Goal: Information Seeking & Learning: Find specific fact

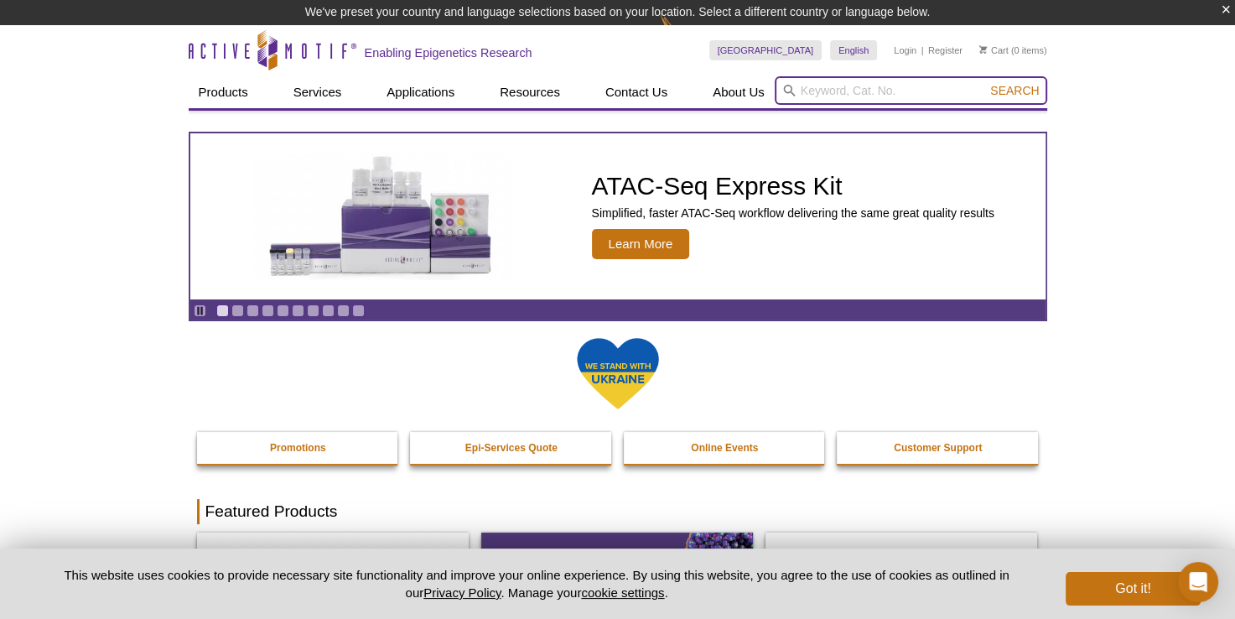
click at [816, 96] on input "search" at bounding box center [911, 90] width 273 height 29
paste input "31594"
type input "31594"
click at [985, 83] on button "Search" at bounding box center [1014, 90] width 59 height 15
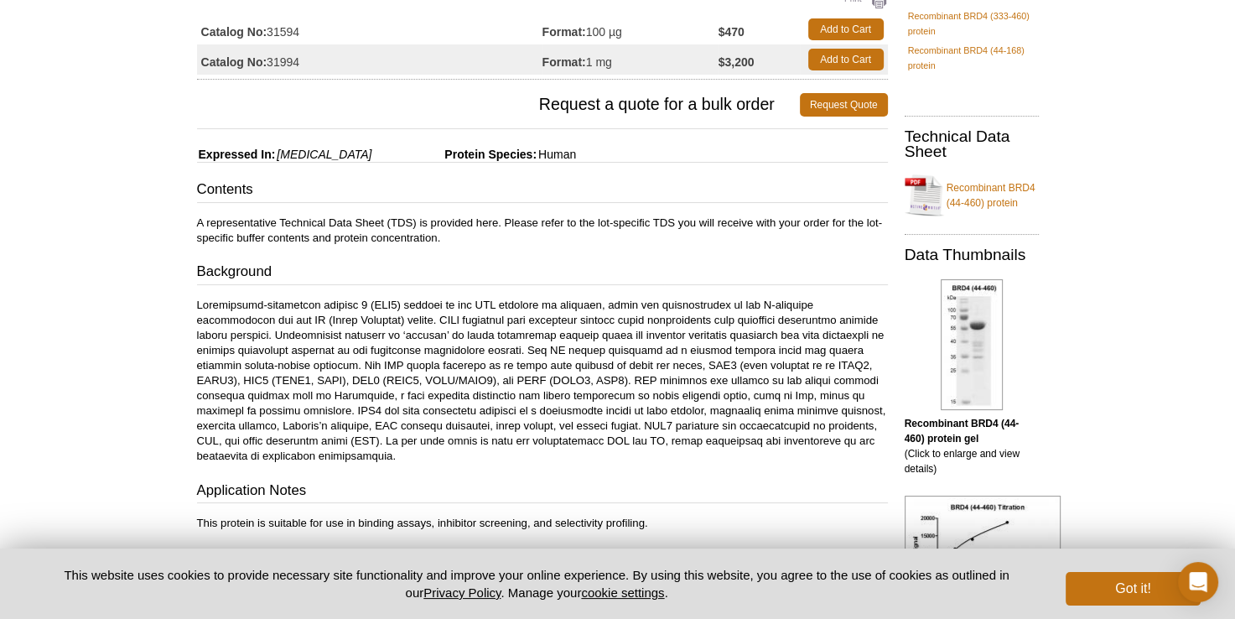
scroll to position [168, 0]
click at [197, 270] on h3 "Background" at bounding box center [542, 272] width 691 height 23
click at [459, 29] on td "Catalog No: 31594" at bounding box center [369, 28] width 345 height 30
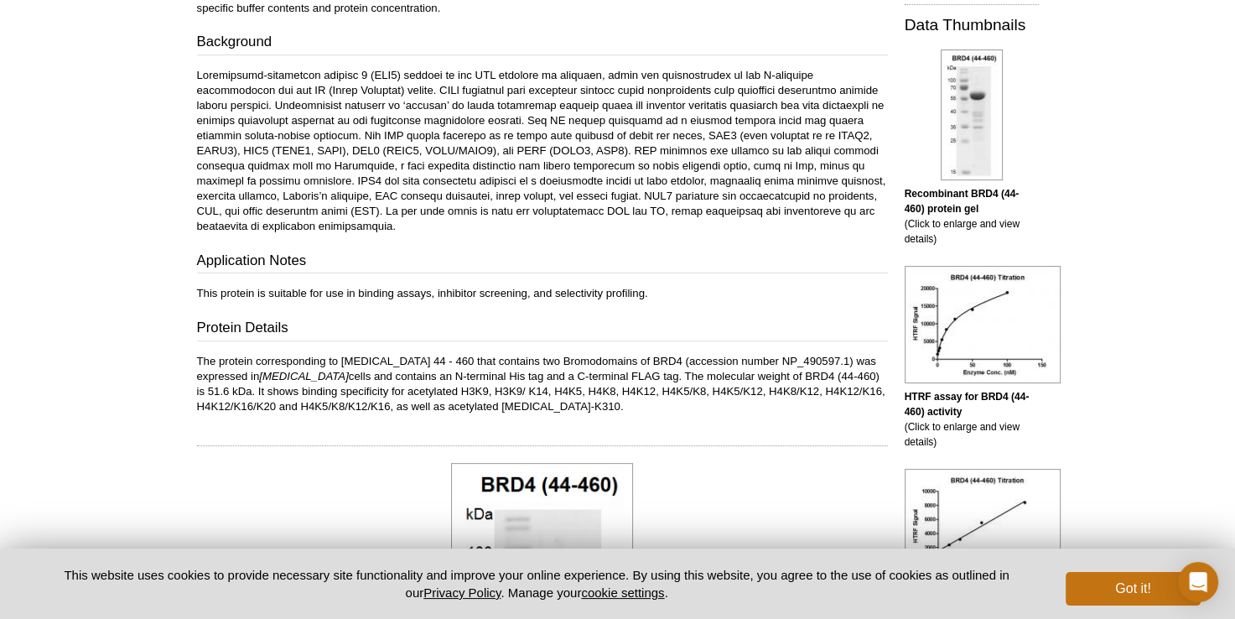
scroll to position [503, 0]
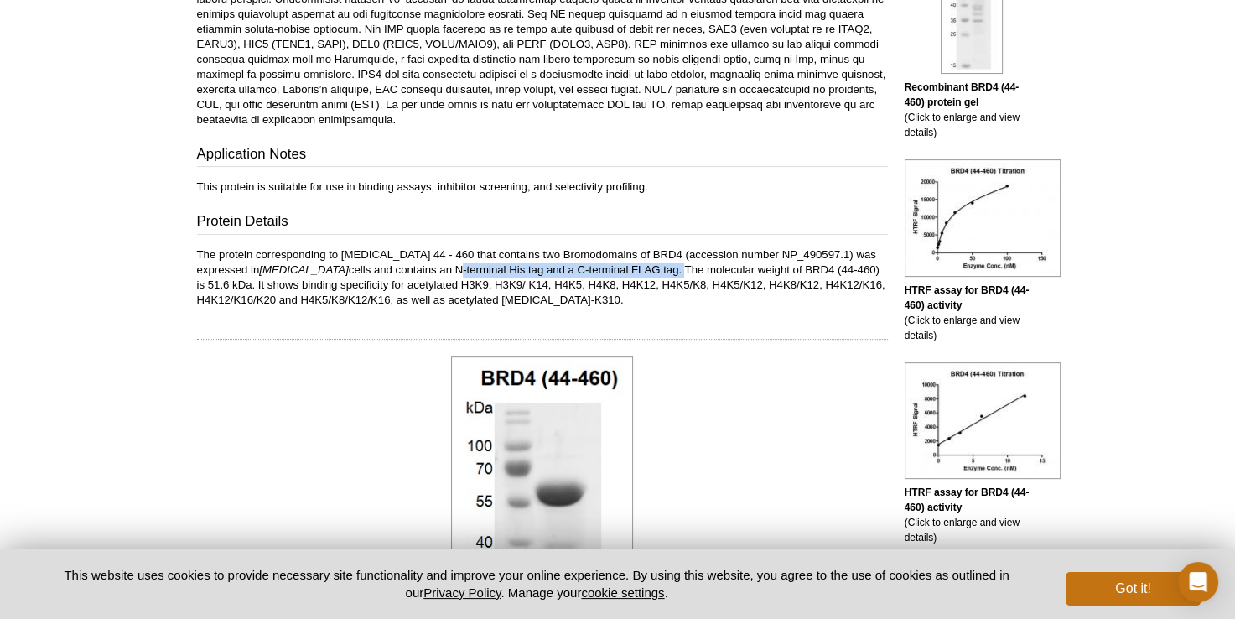
drag, startPoint x: 628, startPoint y: 272, endPoint x: 402, endPoint y: 267, distance: 225.6
click at [402, 267] on p "The protein corresponding to amino acids 44 - 460 that contains two Bromodomain…" at bounding box center [542, 277] width 691 height 60
copy p "N-terminal His tag and a C-terminal FLAG tag."
click at [563, 261] on p "The protein corresponding to amino acids 44 - 460 that contains two Bromodomain…" at bounding box center [542, 277] width 691 height 60
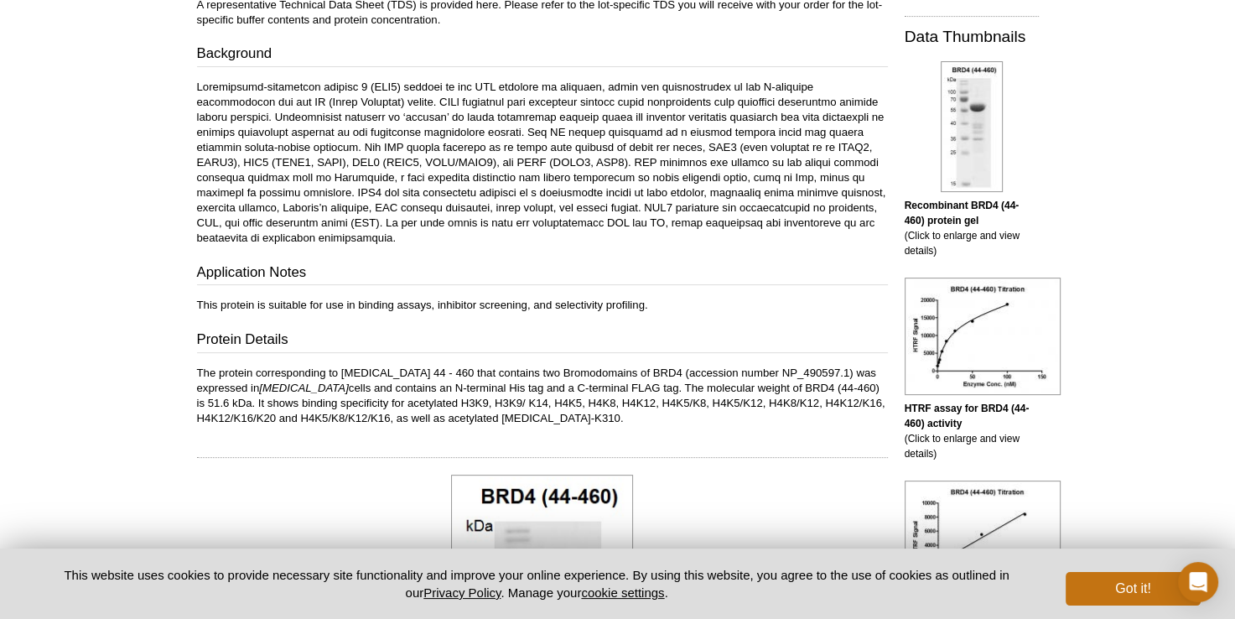
scroll to position [113, 0]
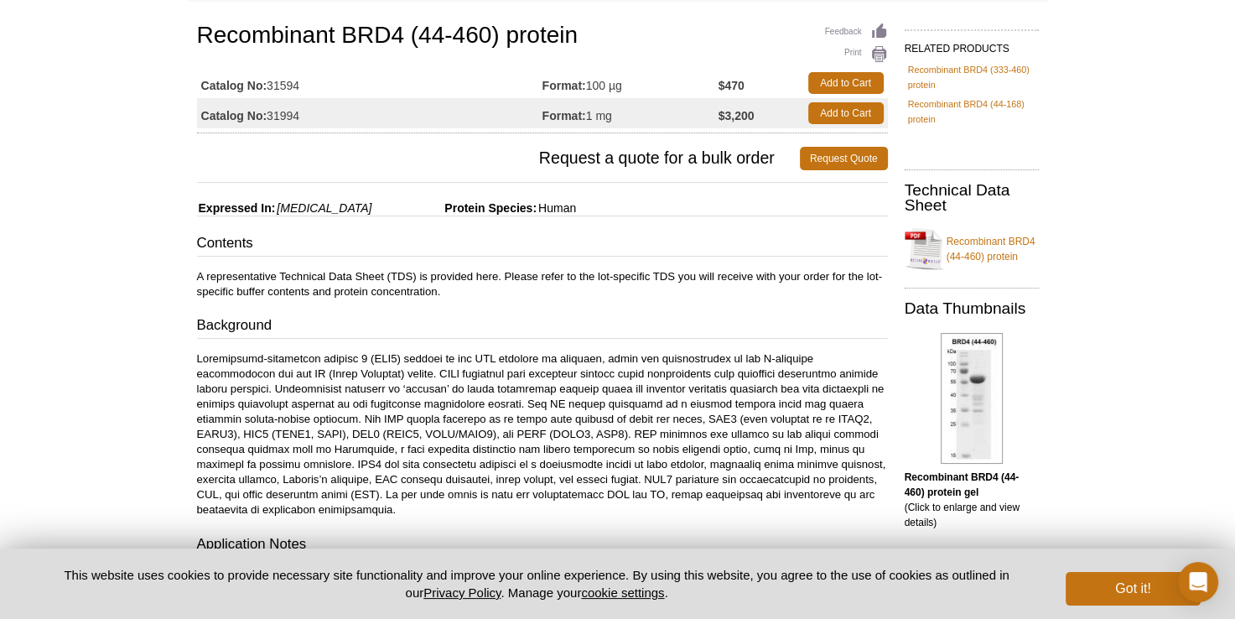
click at [477, 459] on p at bounding box center [542, 434] width 691 height 166
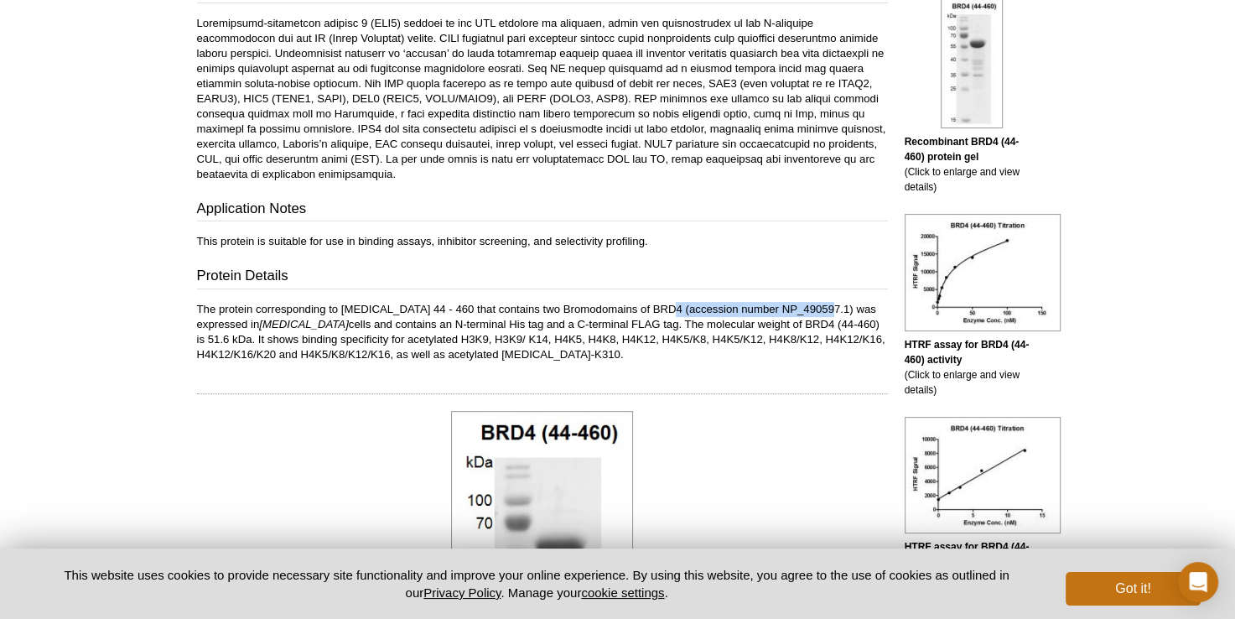
drag, startPoint x: 818, startPoint y: 307, endPoint x: 657, endPoint y: 304, distance: 161.0
click at [657, 304] on p "The protein corresponding to amino acids 44 - 460 that contains two Bromodomain…" at bounding box center [542, 332] width 691 height 60
copy p "accession number NP_490597.1"
click at [431, 356] on p "The protein corresponding to amino acids 44 - 460 that contains two Bromodomain…" at bounding box center [542, 332] width 691 height 60
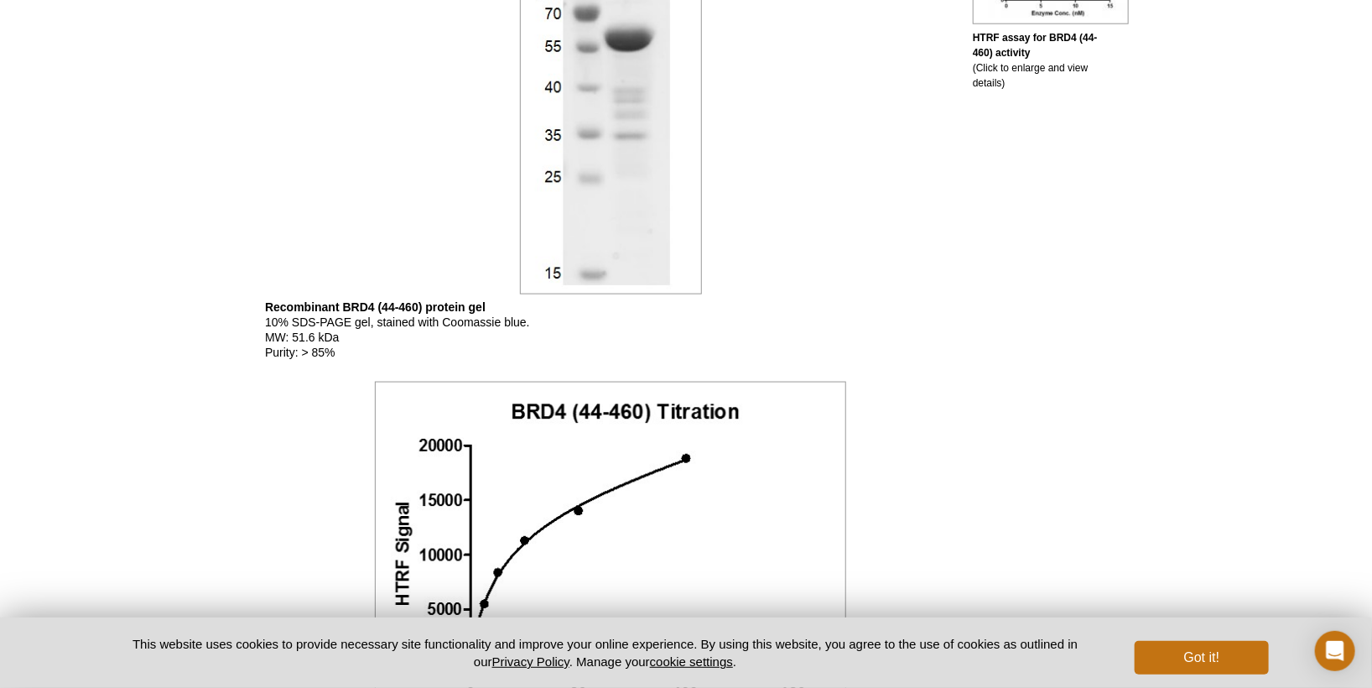
scroll to position [964, 0]
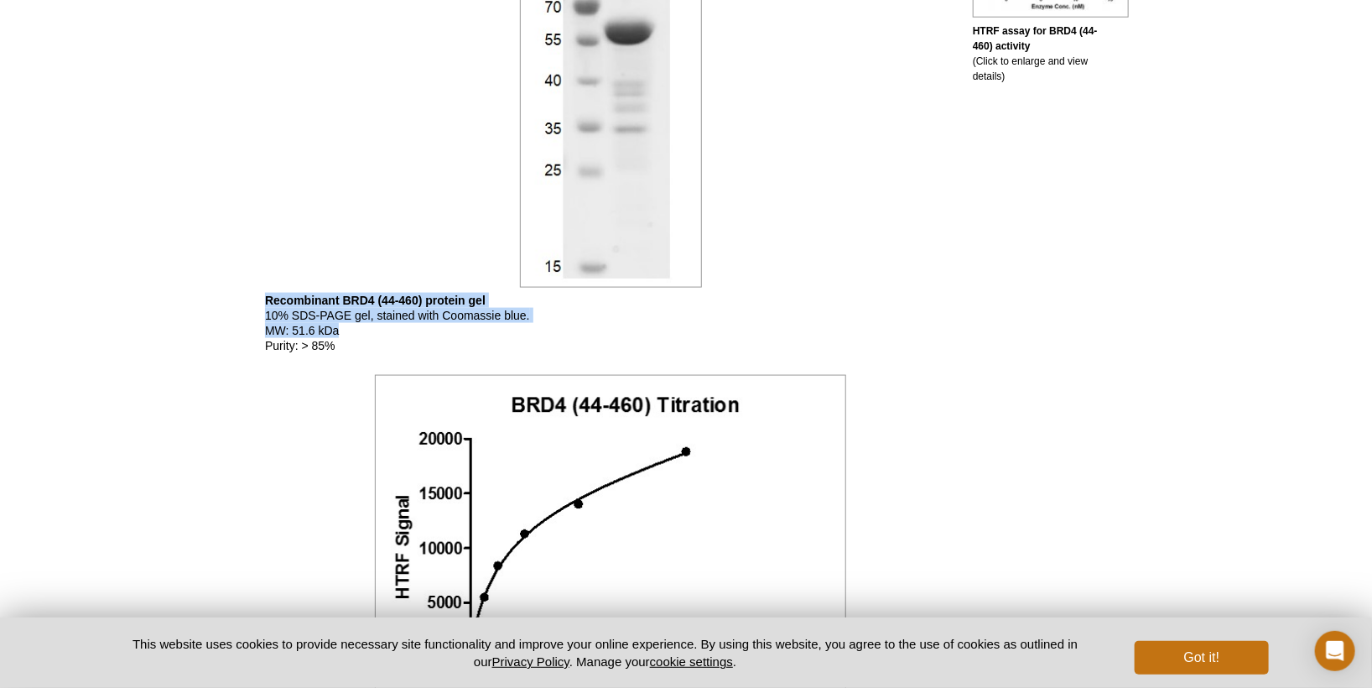
drag, startPoint x: 374, startPoint y: 336, endPoint x: 262, endPoint y: 299, distance: 118.3
click at [262, 299] on div "Feedback Print Recombinant BRD4 (44-460) protein Catalog No: 31594 Format: 100 …" at bounding box center [606, 298] width 699 height 2261
drag, startPoint x: 262, startPoint y: 299, endPoint x: 235, endPoint y: 332, distance: 42.3
click at [235, 332] on div "Active Motif Logo Enabling Epigenetics Research 0 Search Skip to content Active…" at bounding box center [686, 324] width 1372 height 2577
click at [322, 352] on p "Recombinant BRD4 (44-460) protein gel 10% SDS-PAGE gel, stained with Coomassie …" at bounding box center [610, 323] width 691 height 60
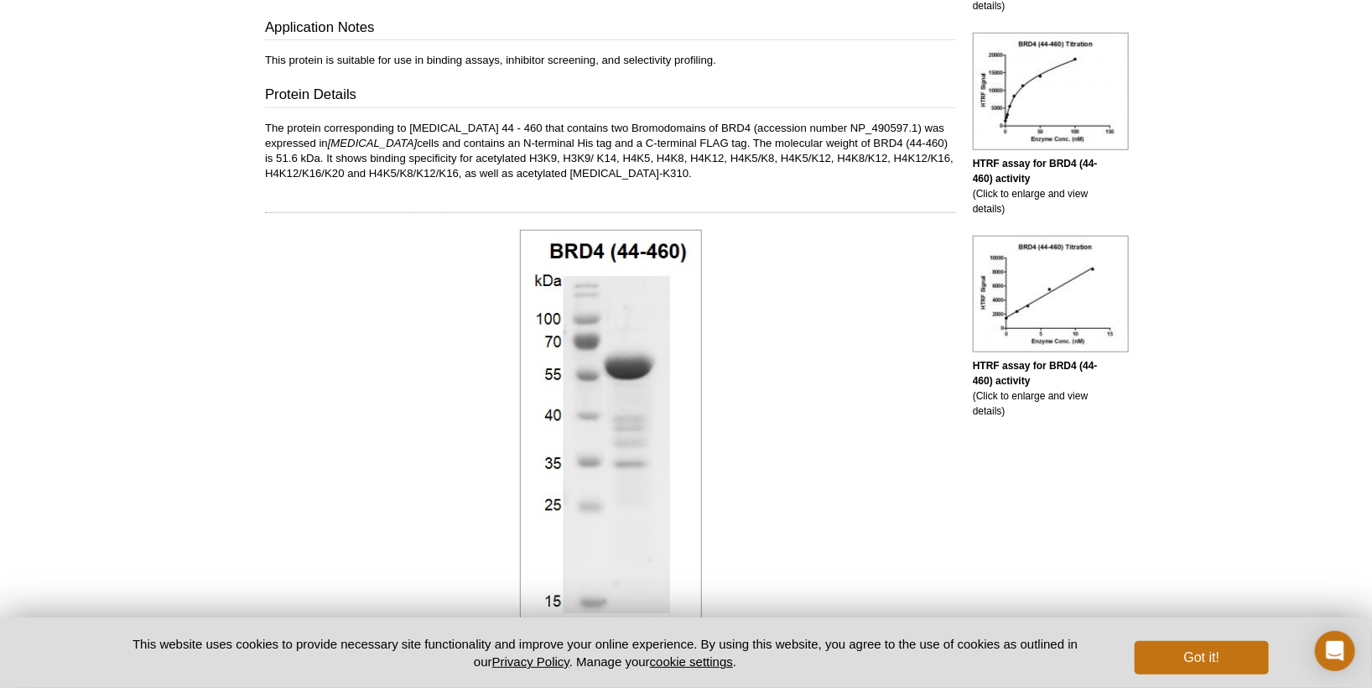
scroll to position [585, 0]
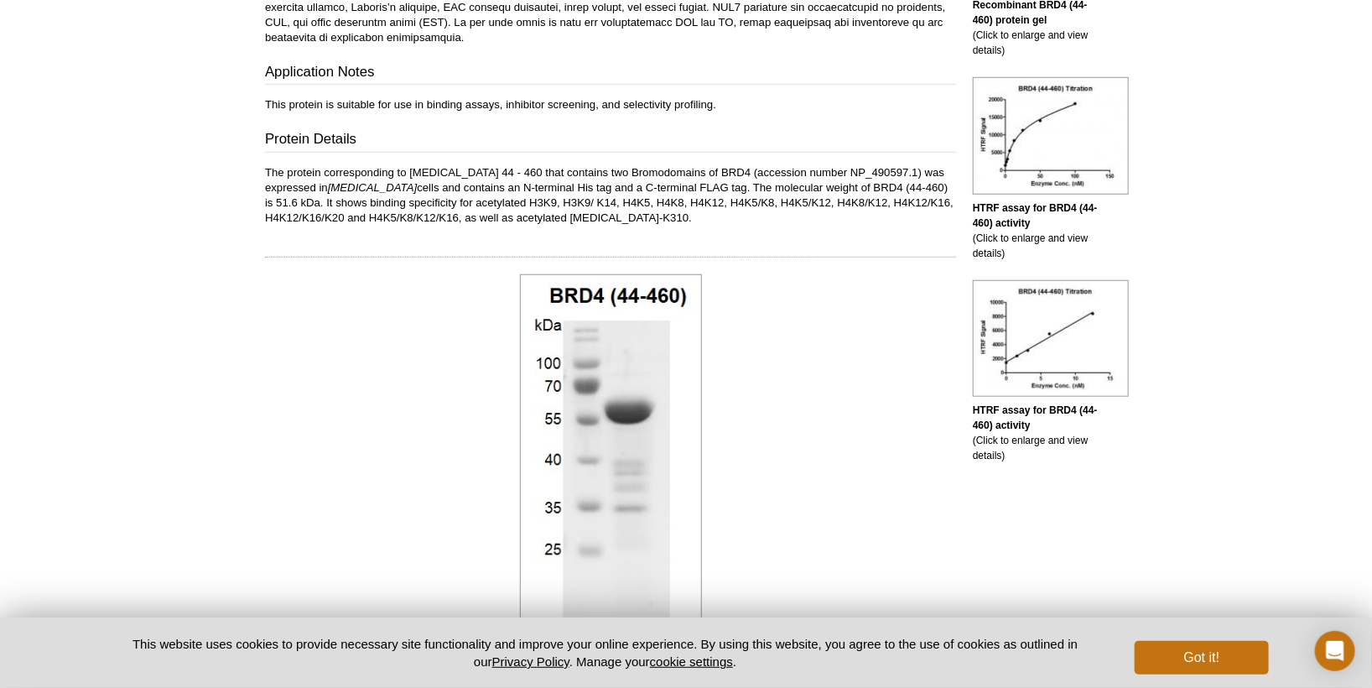
click at [904, 464] on div at bounding box center [610, 471] width 691 height 402
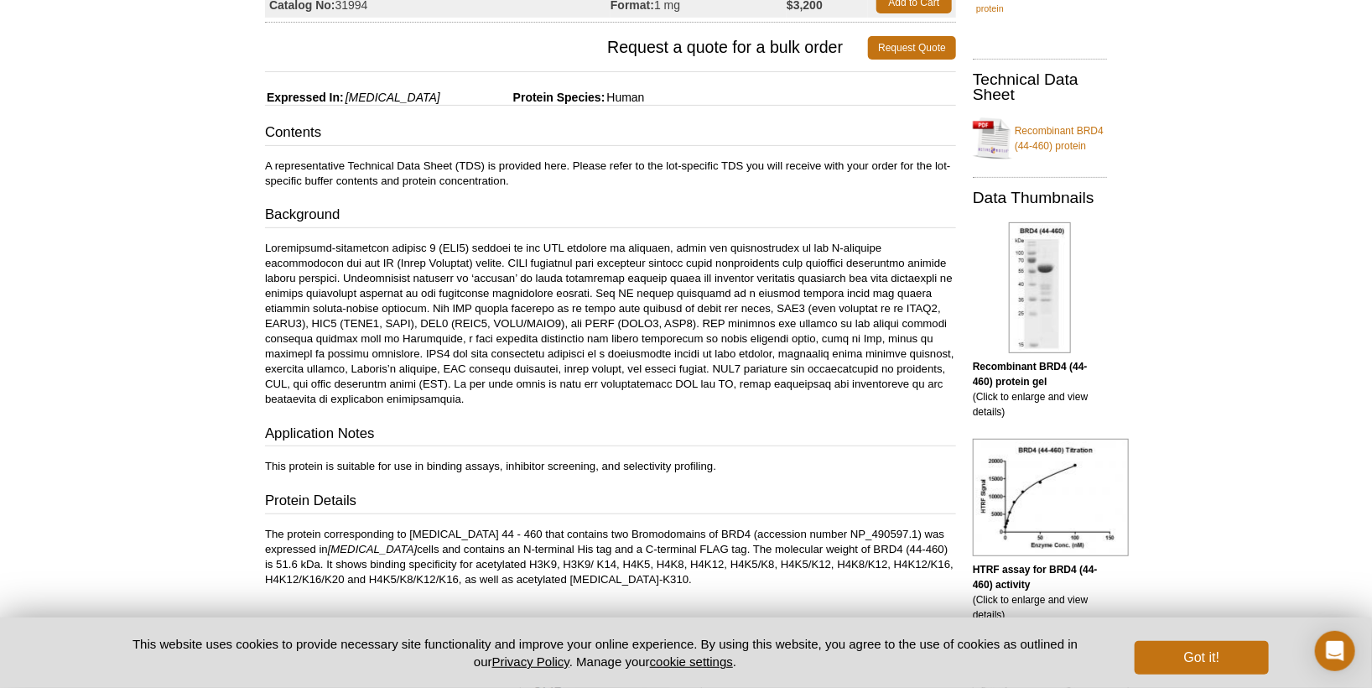
scroll to position [213, 0]
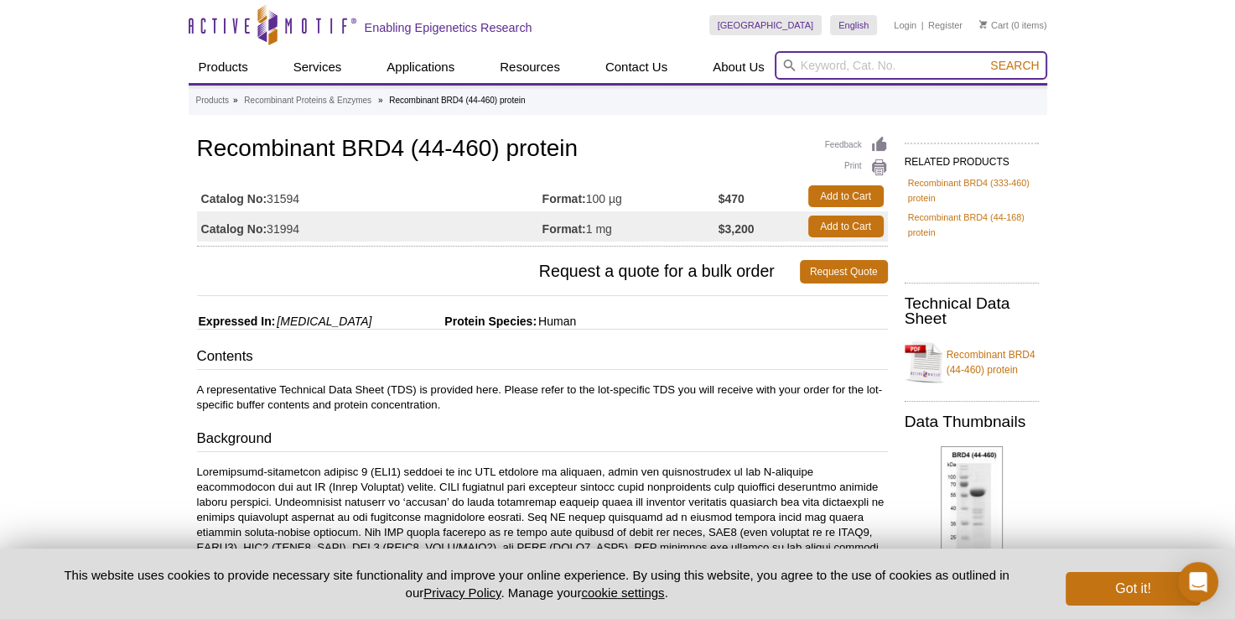
click at [844, 70] on input "search" at bounding box center [911, 65] width 273 height 29
type input "BRD4"
click at [985, 58] on button "Search" at bounding box center [1014, 65] width 59 height 15
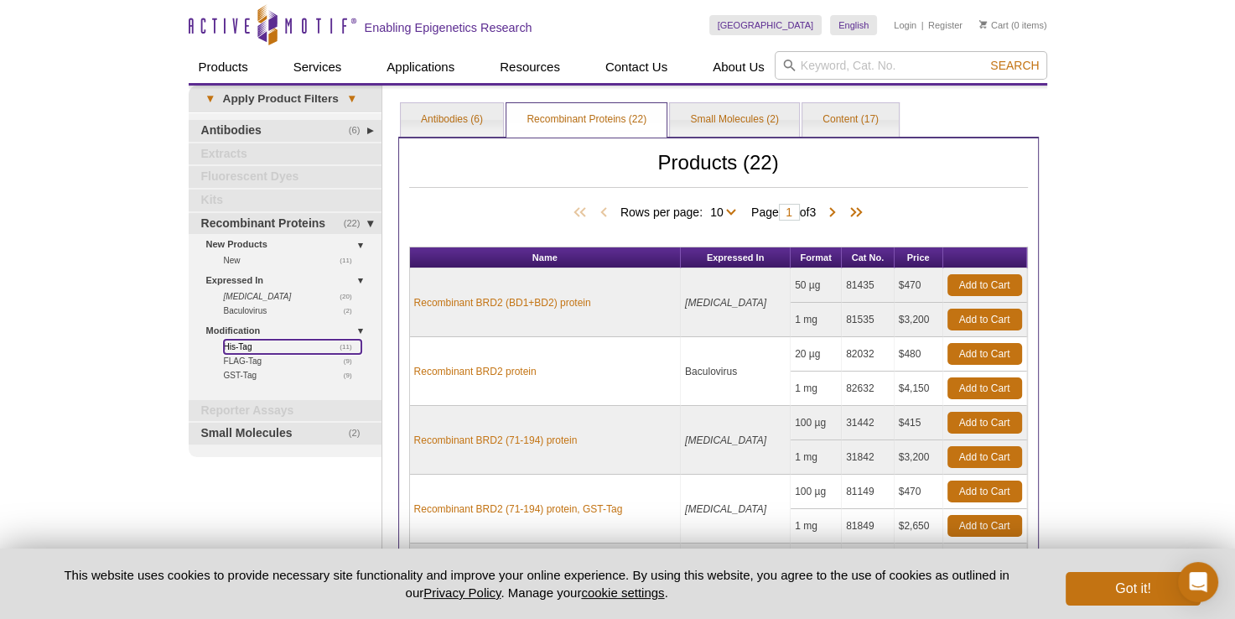
click at [238, 343] on link "(11) His-Tag" at bounding box center [293, 347] width 138 height 14
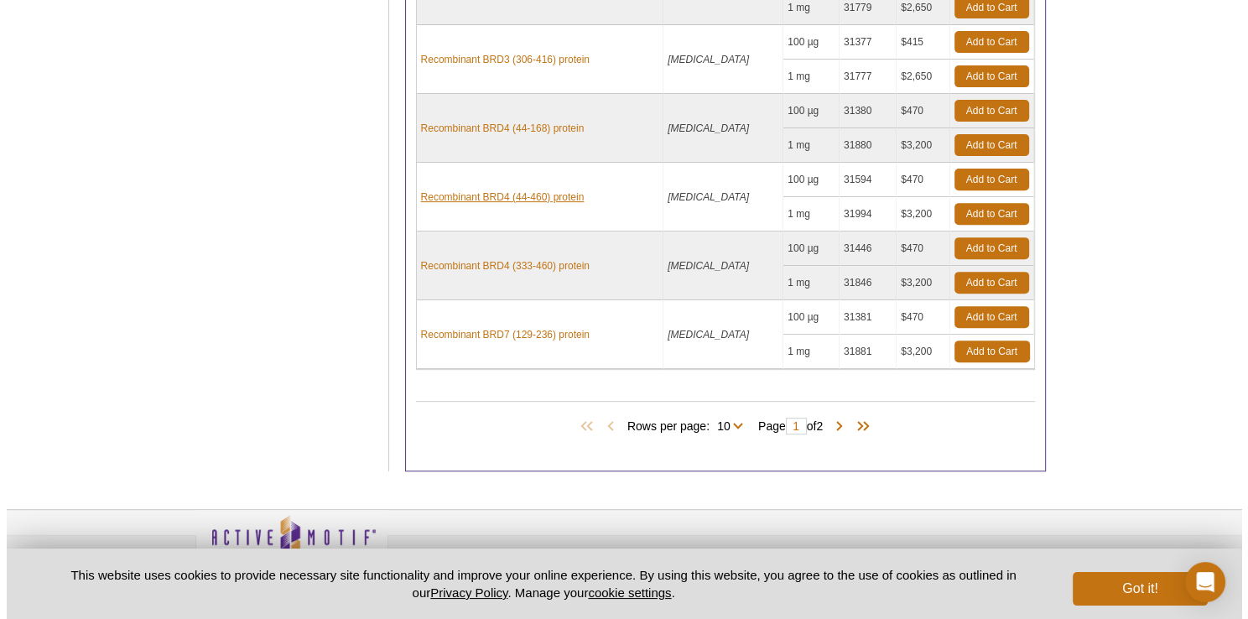
scroll to position [503, 0]
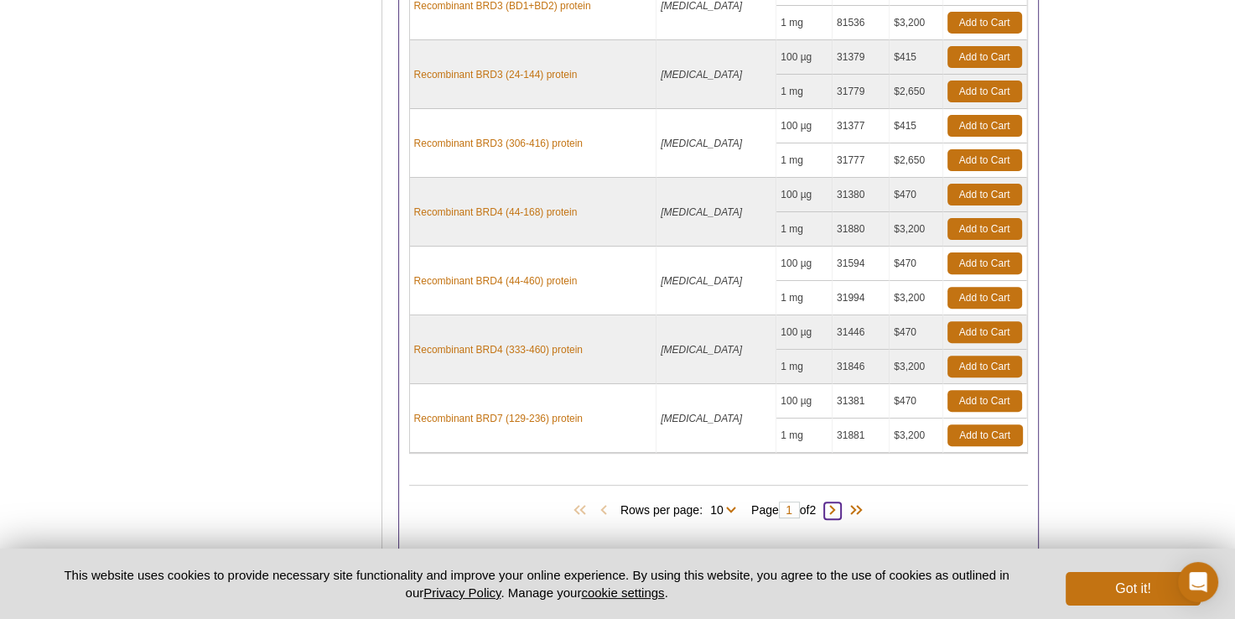
click at [833, 508] on span at bounding box center [832, 510] width 17 height 17
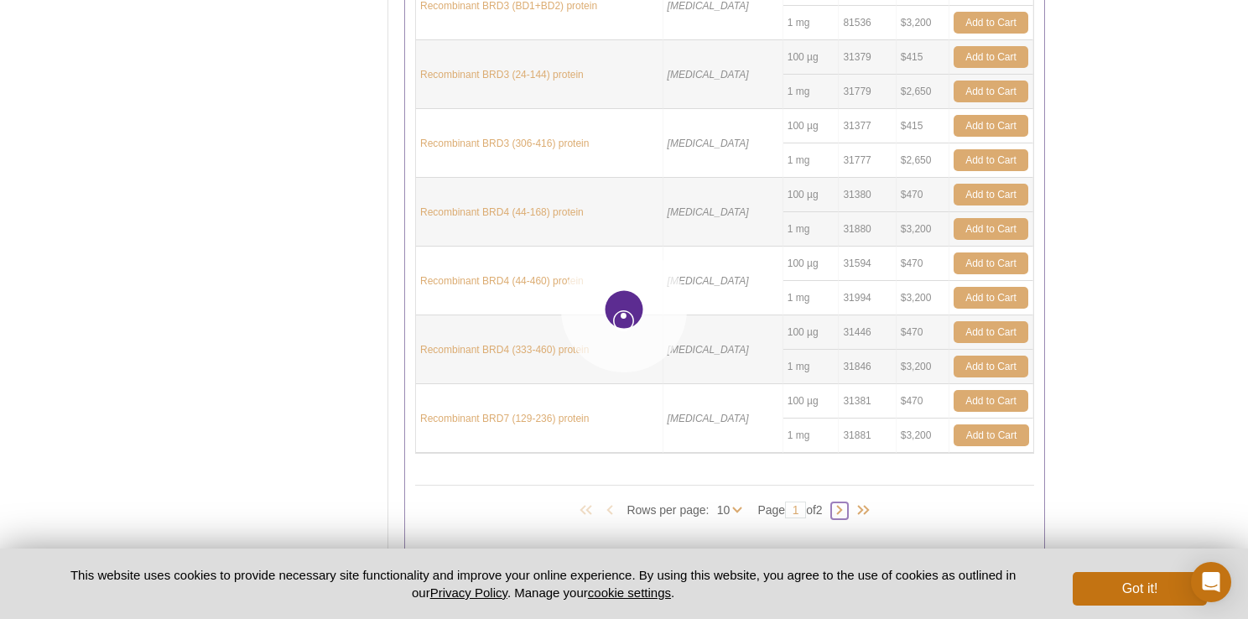
type input "2"
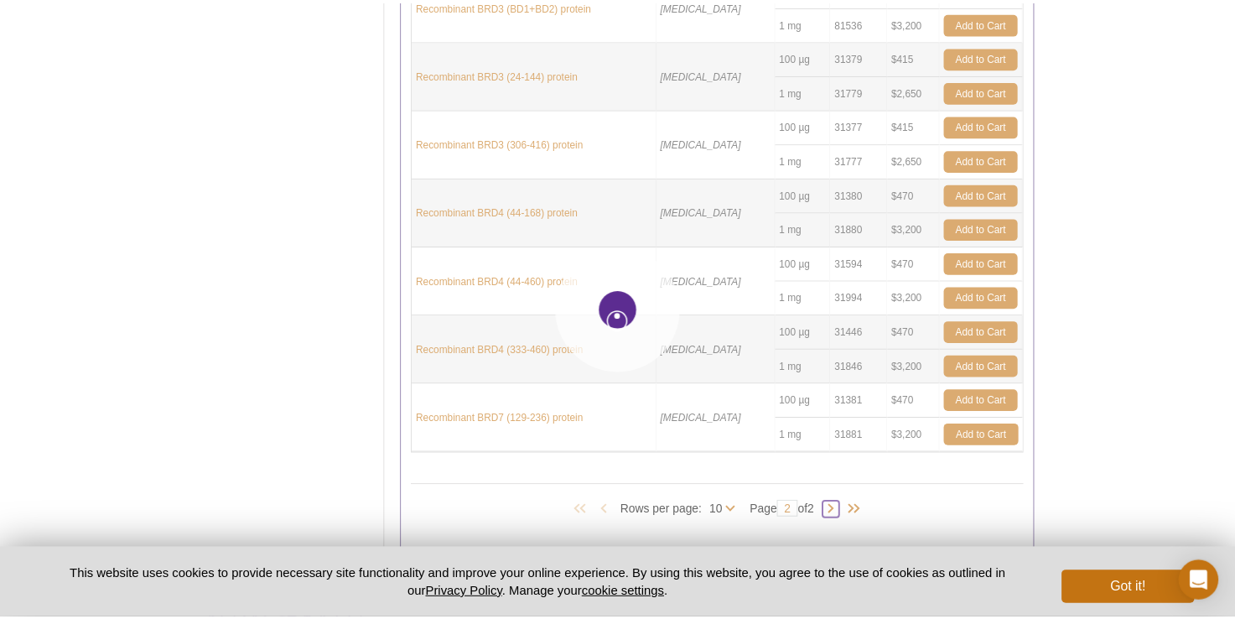
scroll to position [3, 0]
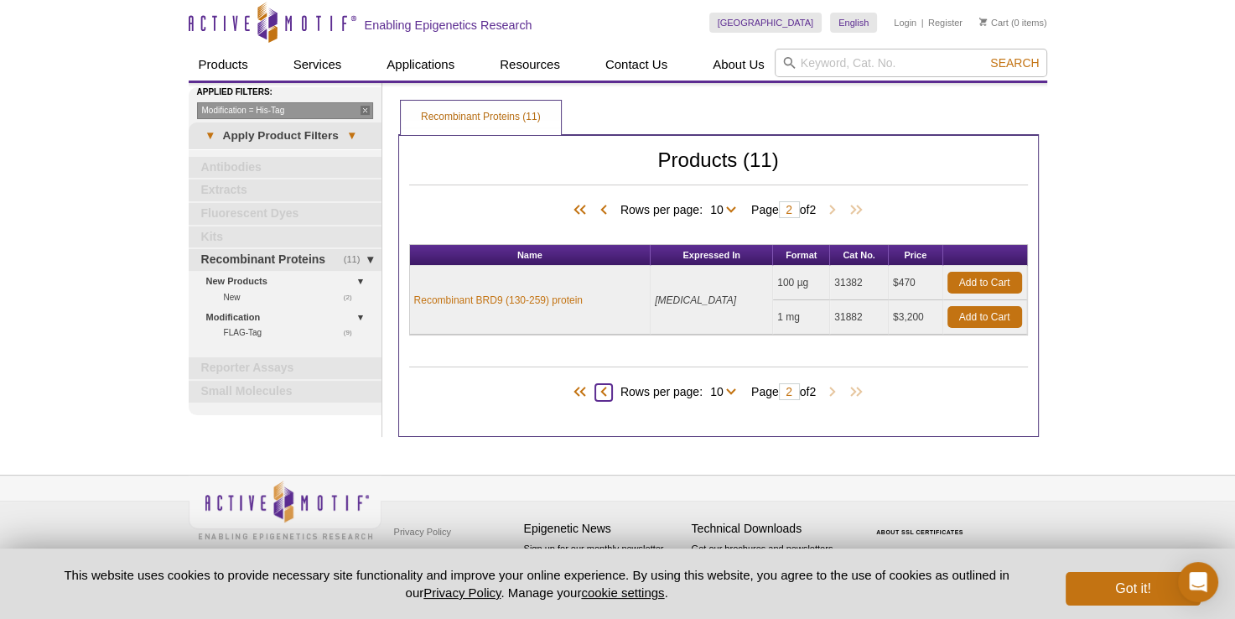
click at [595, 387] on span at bounding box center [603, 392] width 17 height 17
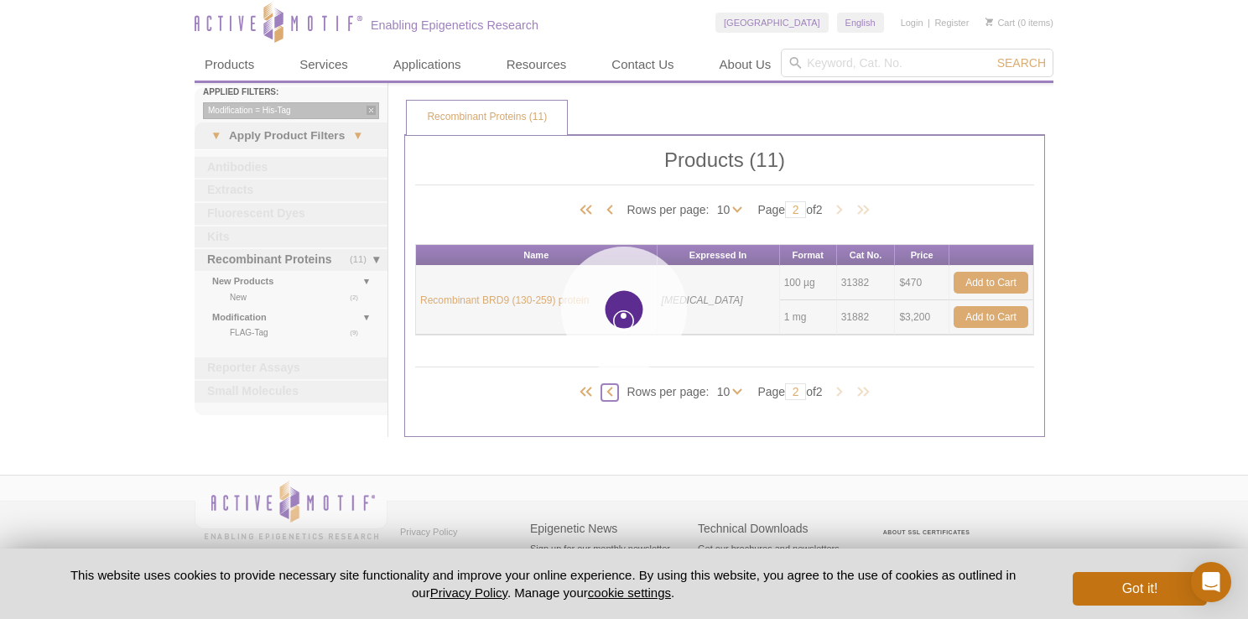
type input "1"
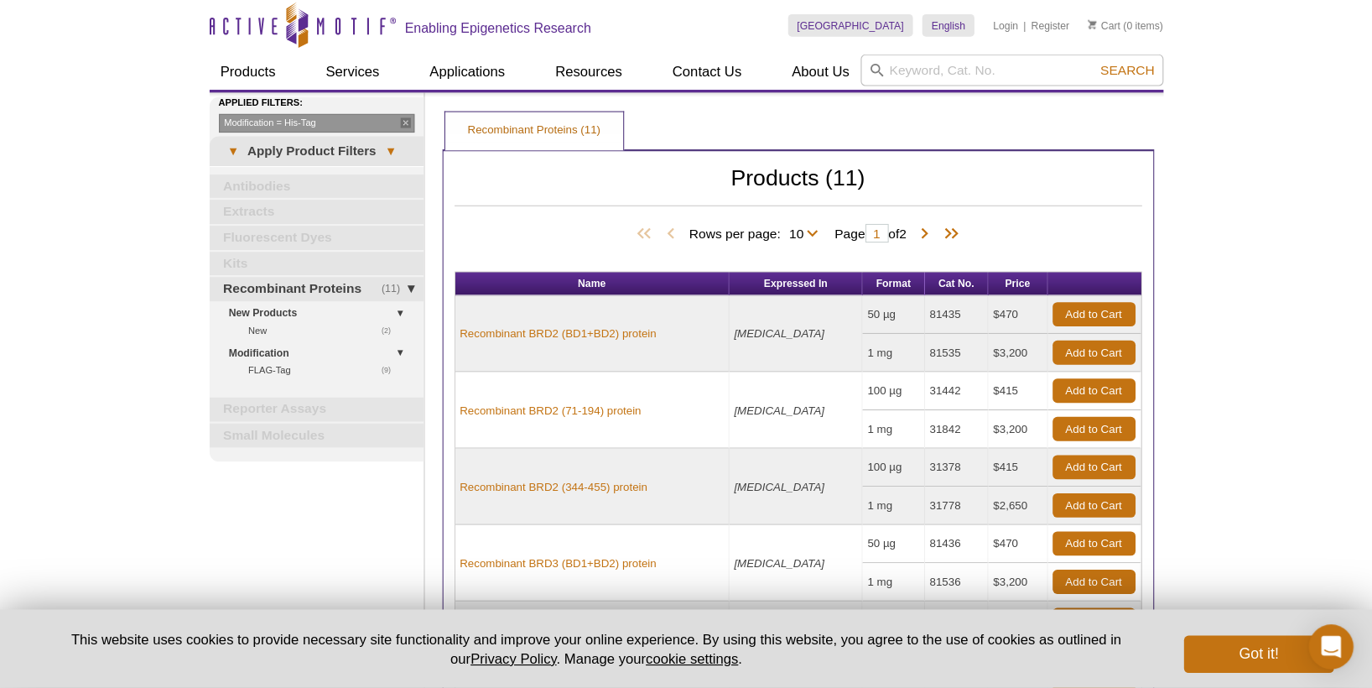
scroll to position [3, 0]
